Goal: Transaction & Acquisition: Purchase product/service

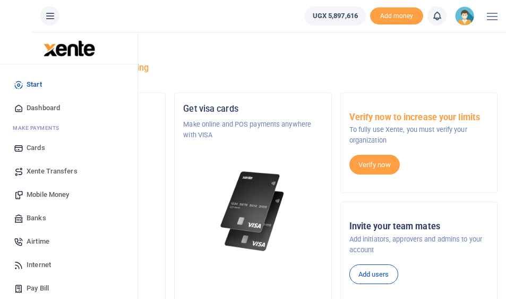
click at [40, 193] on span "Mobile Money" at bounding box center [48, 194] width 43 height 11
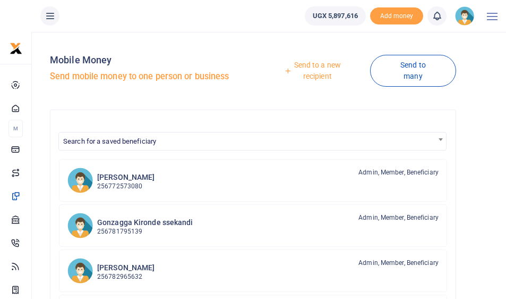
click at [333, 66] on link "Send to a new recipient" at bounding box center [313, 70] width 113 height 30
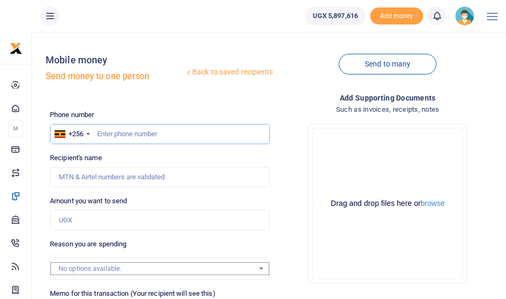
click at [135, 132] on input "text" at bounding box center [159, 134] width 219 height 20
type input "789445497"
type input "Paphra Mugisha"
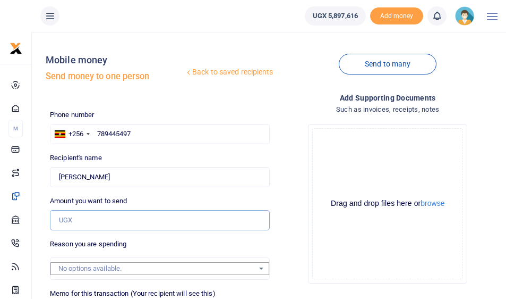
click at [64, 222] on input "Amount you want to send" at bounding box center [159, 220] width 219 height 20
type input "1,650,000"
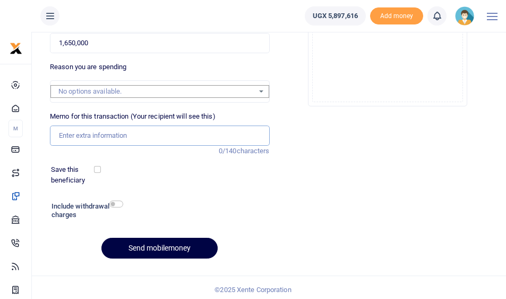
click at [71, 131] on input "Memo for this transaction (Your recipient will see this)" at bounding box center [159, 135] width 219 height 20
type input "for purchase for of stationery and cleaning materials"
click at [119, 200] on input "checkbox" at bounding box center [116, 203] width 14 height 7
checkbox input "true"
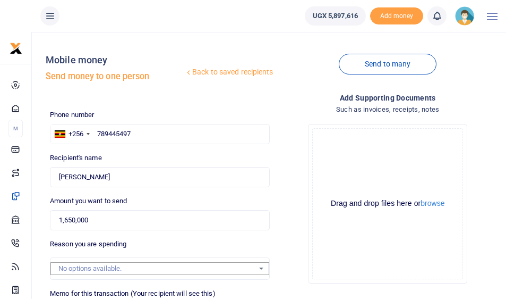
scroll to position [206, 0]
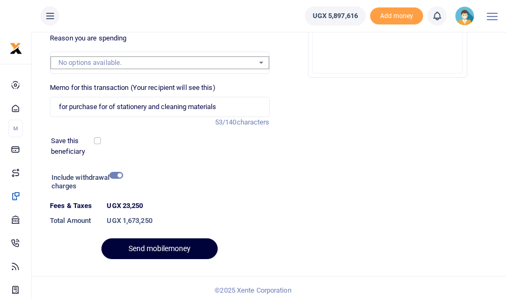
click at [141, 241] on button "Send mobilemoney" at bounding box center [160, 248] width 116 height 21
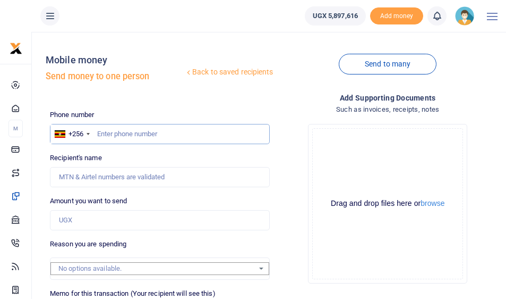
click at [112, 132] on input "text" at bounding box center [159, 134] width 219 height 20
click at [118, 136] on input "78244207" at bounding box center [159, 134] width 219 height 20
type input "782444207"
click at [81, 221] on input "Amount you want to send" at bounding box center [159, 220] width 219 height 20
type input "Julius Ndizihiwe"
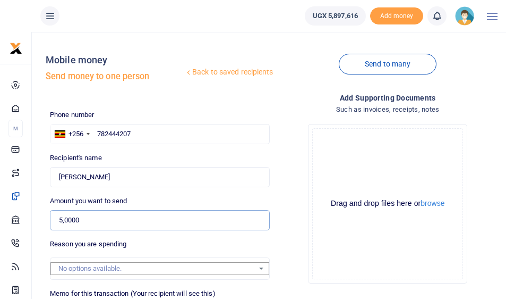
type input "50,000"
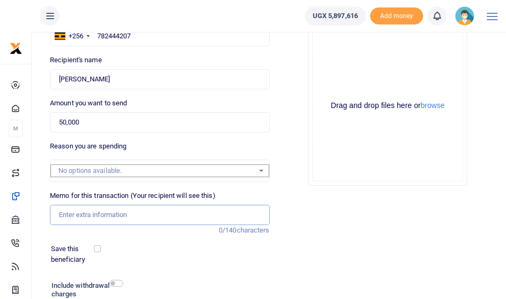
click at [82, 212] on input "Memo for this transaction (Your recipient will see this)" at bounding box center [159, 215] width 219 height 20
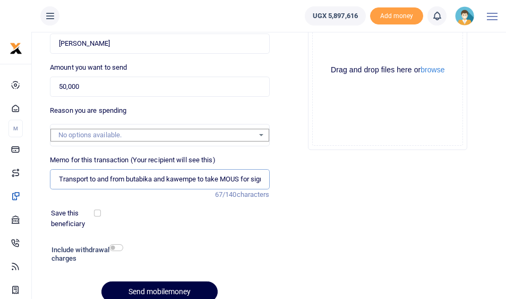
scroll to position [172, 0]
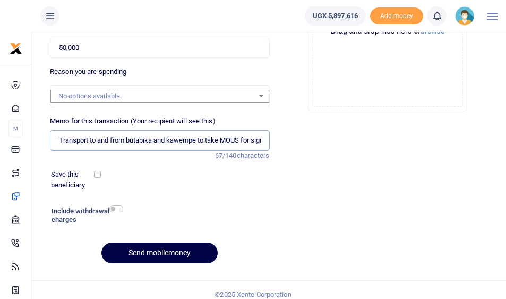
type input "Transport to and from butabika and kawempe to take MOUS for signing"
click at [112, 205] on input "checkbox" at bounding box center [116, 208] width 14 height 7
checkbox input "true"
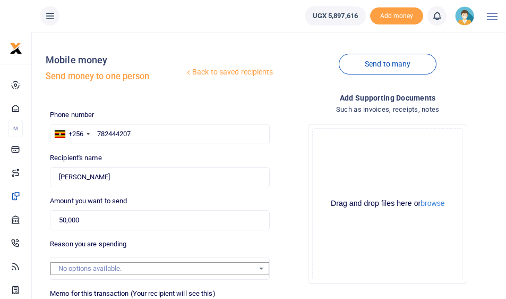
scroll to position [206, 0]
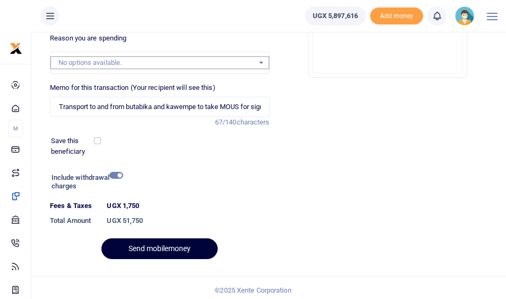
click at [141, 241] on button "Send mobilemoney" at bounding box center [160, 248] width 116 height 21
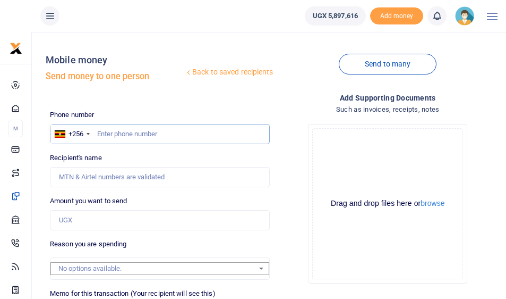
click at [97, 132] on input "text" at bounding box center [159, 134] width 219 height 20
click at [94, 222] on input "Amount you want to send" at bounding box center [159, 220] width 219 height 20
click at [143, 130] on input "77751157" at bounding box center [159, 134] width 219 height 20
type input "774615851"
click at [74, 222] on input "Amount you want to send" at bounding box center [159, 220] width 219 height 20
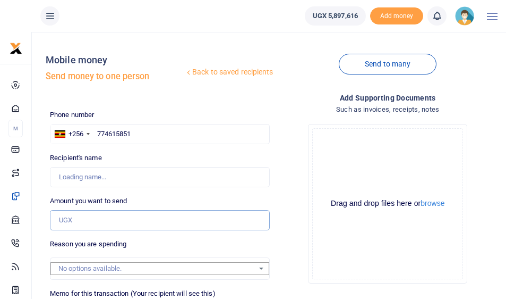
type input "Ronald Nkurunziza"
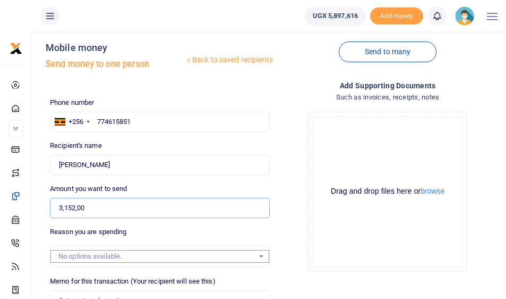
type input "315,200"
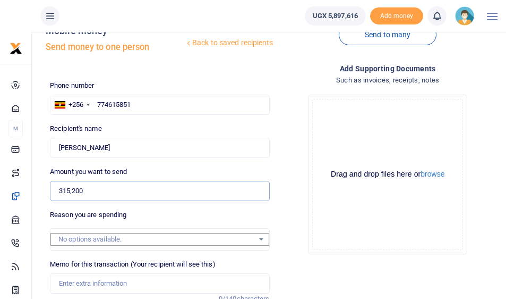
scroll to position [141, 0]
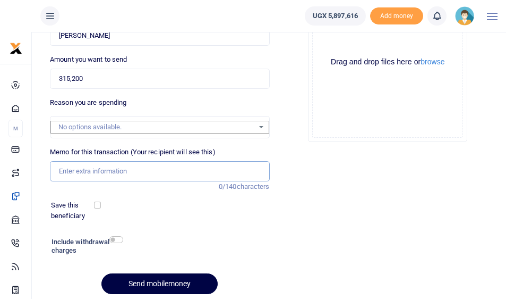
click at [72, 167] on input "Memo for this transaction (Your recipient will see this)" at bounding box center [159, 171] width 219 height 20
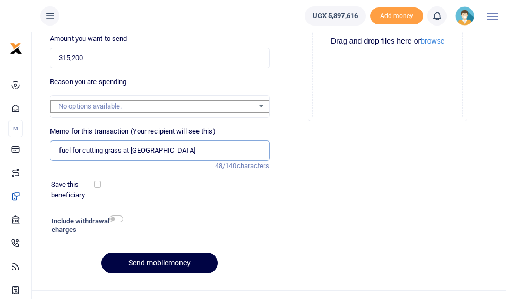
scroll to position [177, 0]
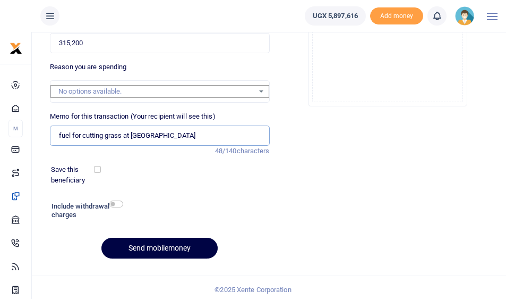
type input "fuel for cutting grass at king censor university"
click at [112, 202] on input "checkbox" at bounding box center [116, 203] width 14 height 7
checkbox input "true"
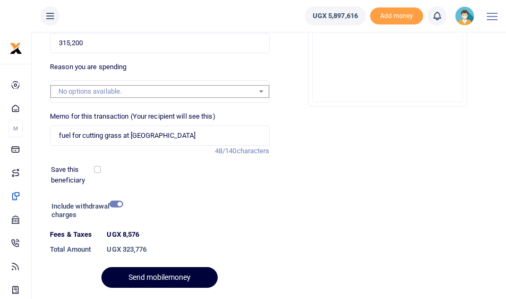
click at [129, 272] on button "Send mobilemoney" at bounding box center [160, 277] width 116 height 21
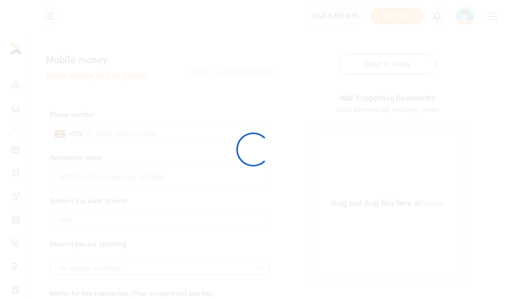
scroll to position [177, 0]
